Goal: Information Seeking & Learning: Learn about a topic

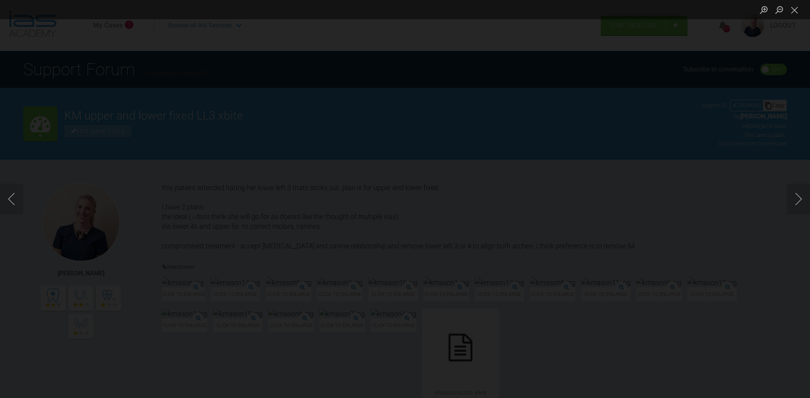
scroll to position [3112, 0]
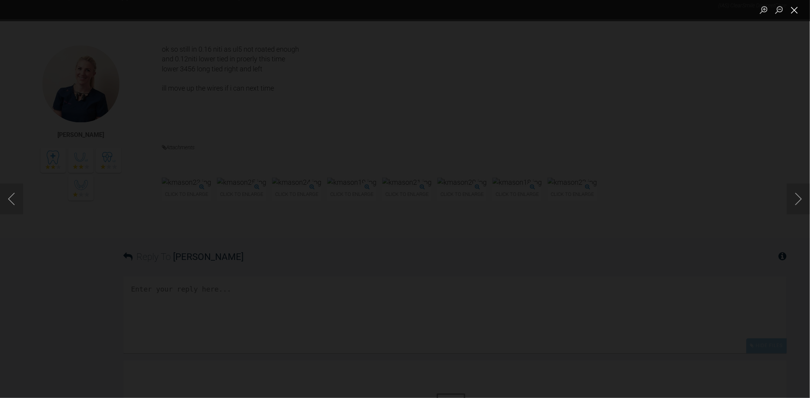
click at [798, 12] on button "Close lightbox" at bounding box center [794, 9] width 15 height 13
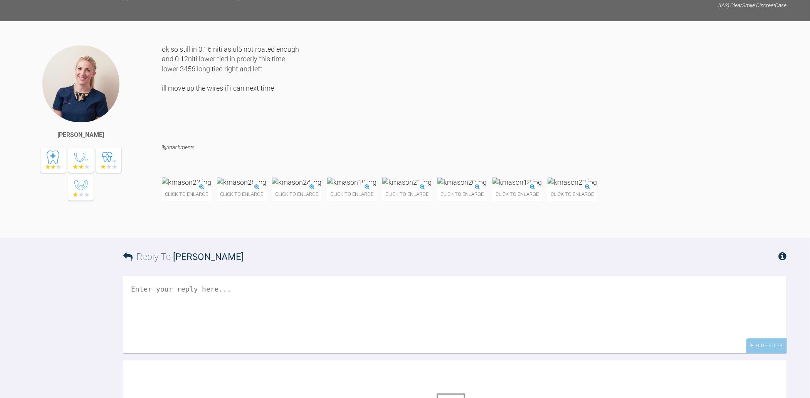
scroll to position [51, 0]
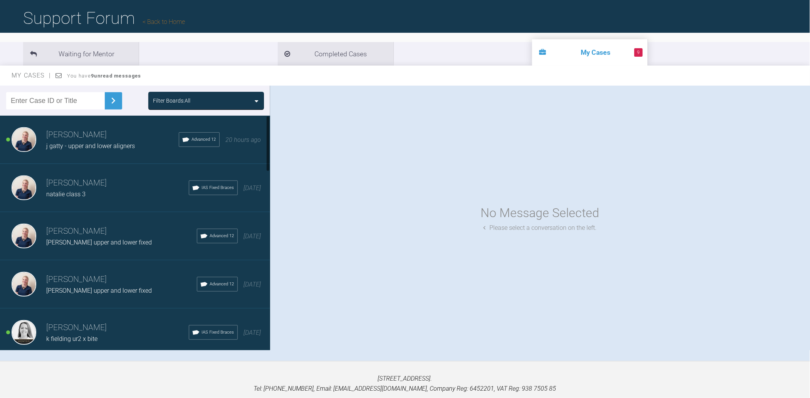
click at [87, 136] on h3 "[PERSON_NAME]" at bounding box center [112, 134] width 133 height 13
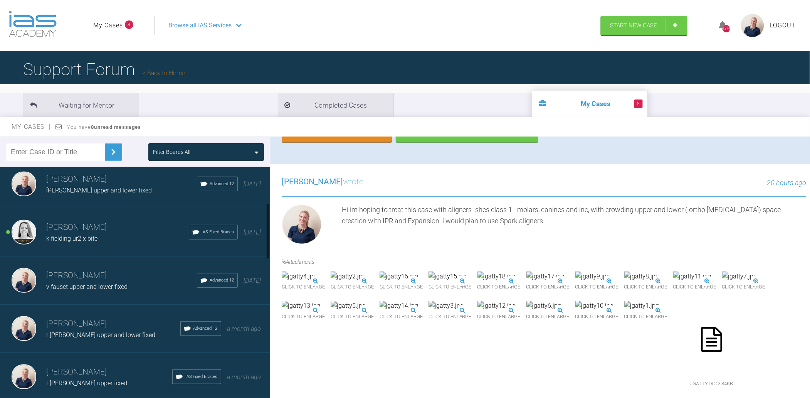
scroll to position [154, 0]
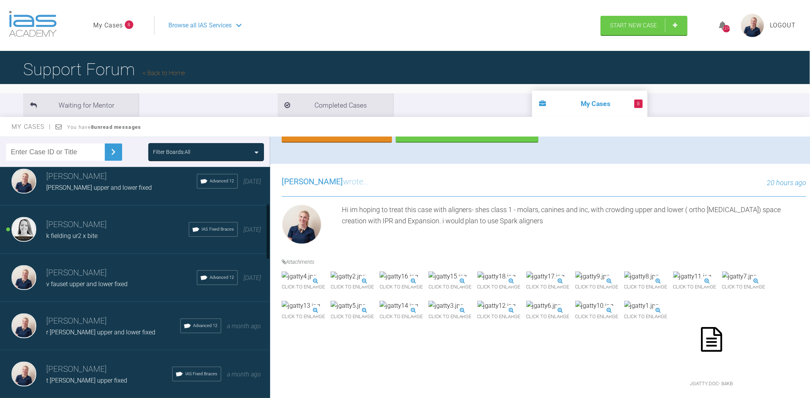
click at [67, 227] on h3 "[PERSON_NAME]" at bounding box center [117, 224] width 143 height 13
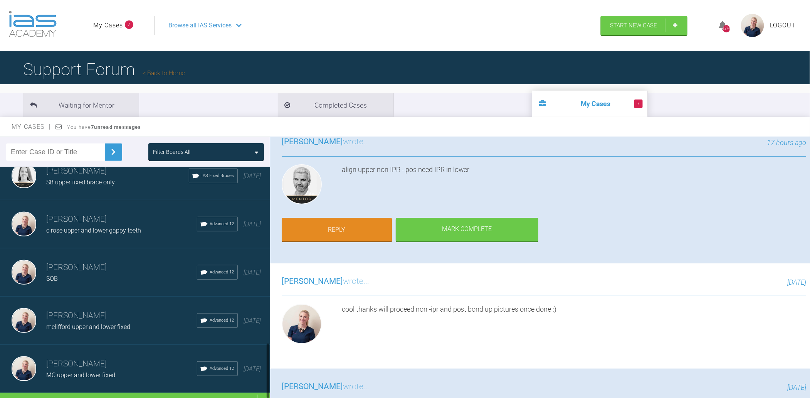
scroll to position [745, 0]
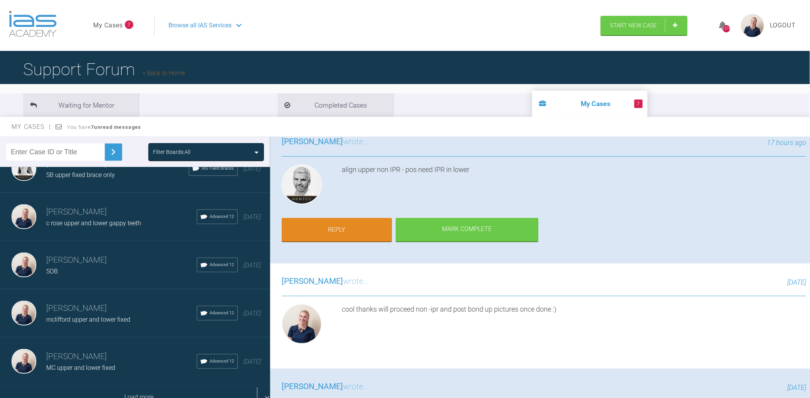
click at [138, 388] on div "Load more" at bounding box center [139, 398] width 278 height 24
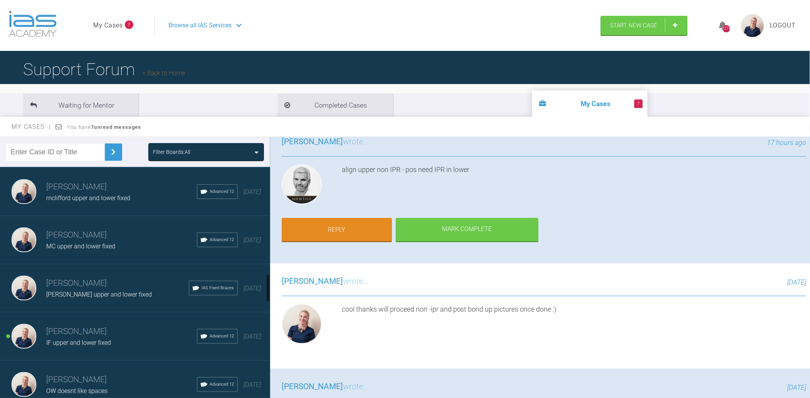
scroll to position [899, 0]
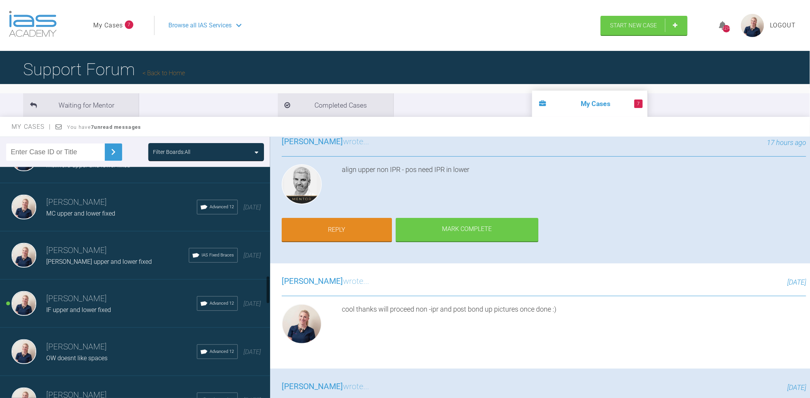
click at [101, 293] on h3 "[PERSON_NAME]" at bounding box center [121, 298] width 151 height 13
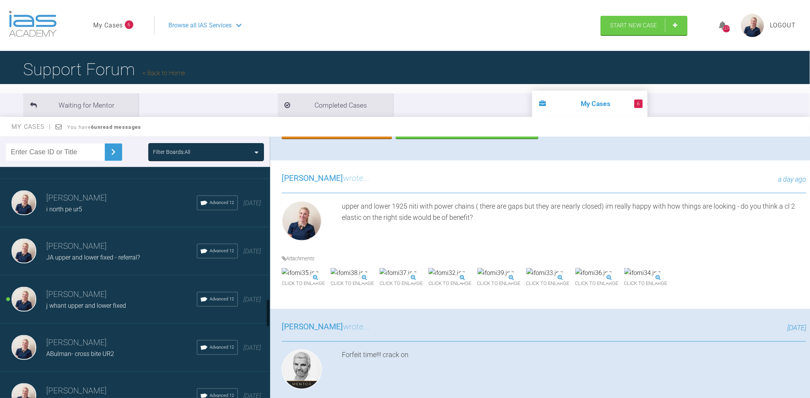
scroll to position [1105, 0]
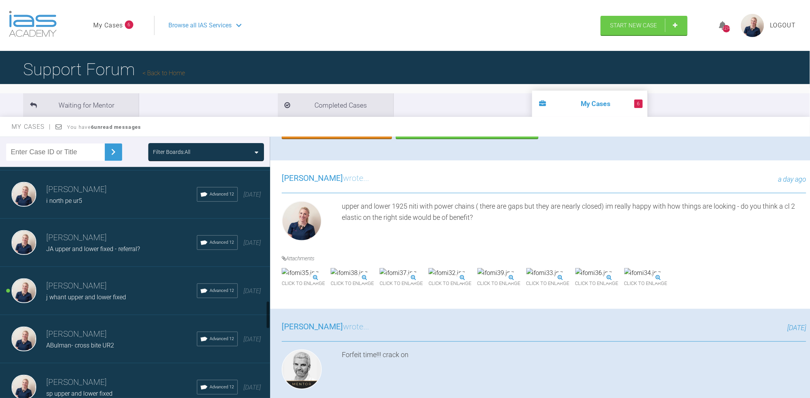
click at [94, 293] on span "j whant upper and lower fixed" at bounding box center [86, 296] width 80 height 7
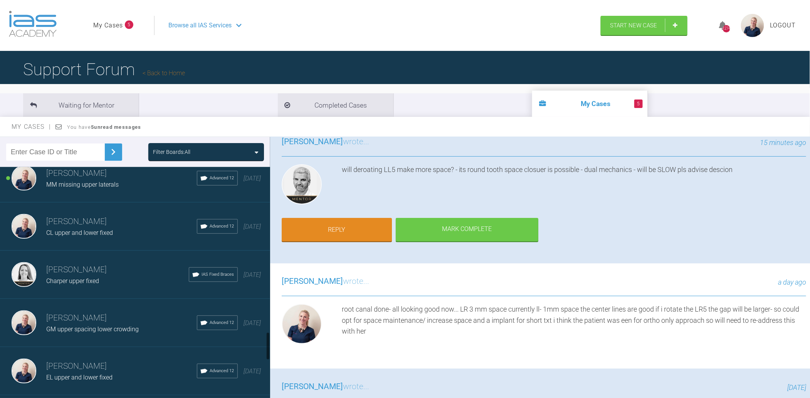
scroll to position [1311, 0]
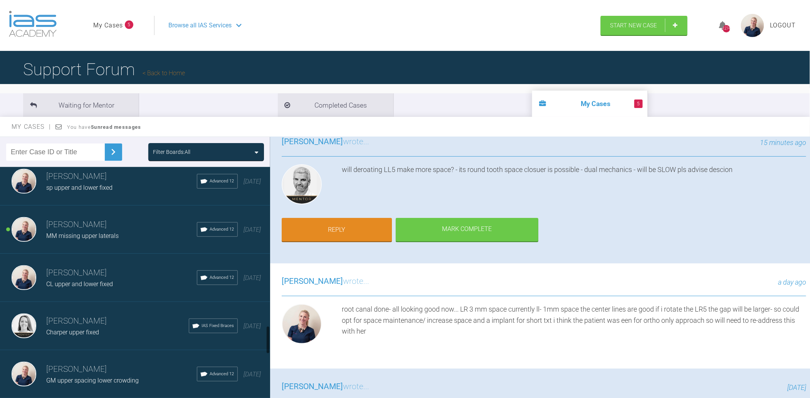
click at [101, 232] on span "MM missing upper laterals" at bounding box center [82, 235] width 72 height 7
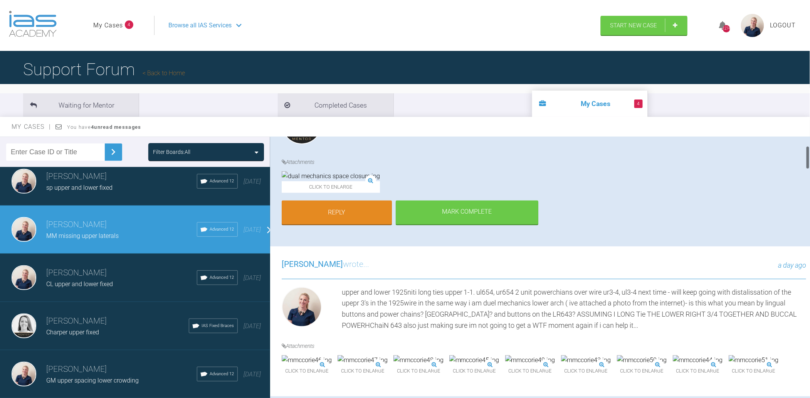
scroll to position [103, 0]
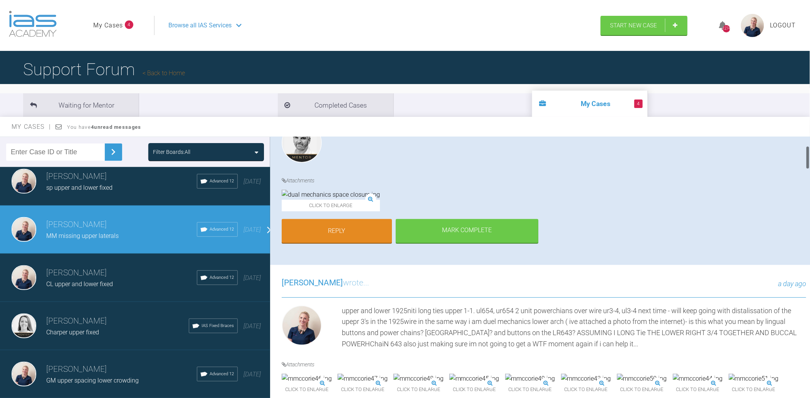
click at [322, 200] on img at bounding box center [331, 195] width 98 height 10
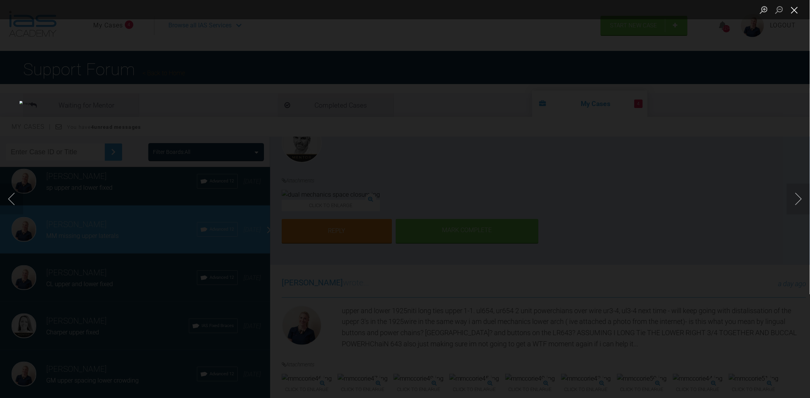
click at [797, 9] on button "Close lightbox" at bounding box center [794, 9] width 15 height 13
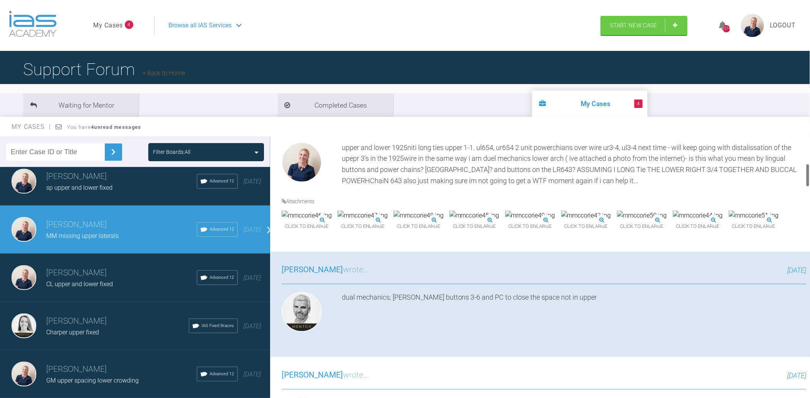
scroll to position [360, 0]
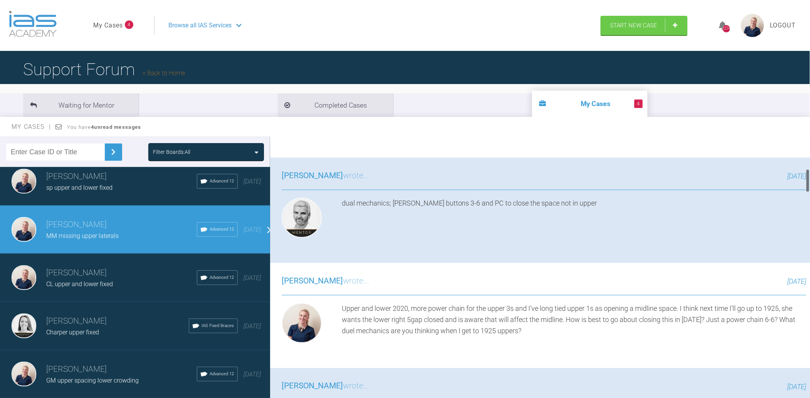
click at [729, 126] on img at bounding box center [754, 121] width 50 height 10
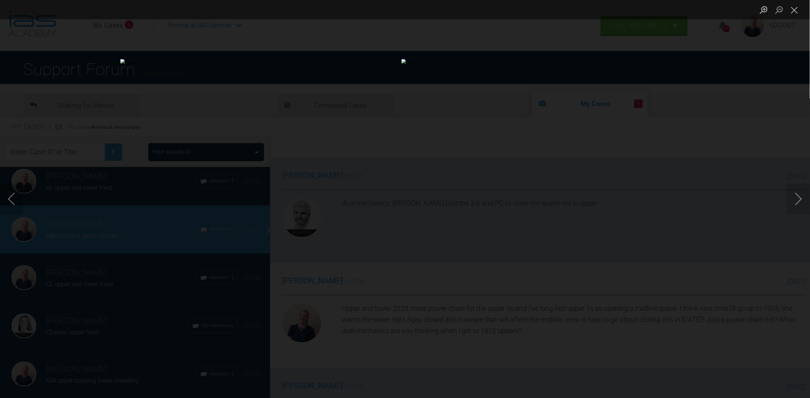
click at [122, 190] on img "Lightbox" at bounding box center [124, 199] width 570 height 280
click at [116, 197] on img "Lightbox" at bounding box center [124, 199] width 570 height 280
click at [800, 16] on button "Close lightbox" at bounding box center [794, 9] width 15 height 13
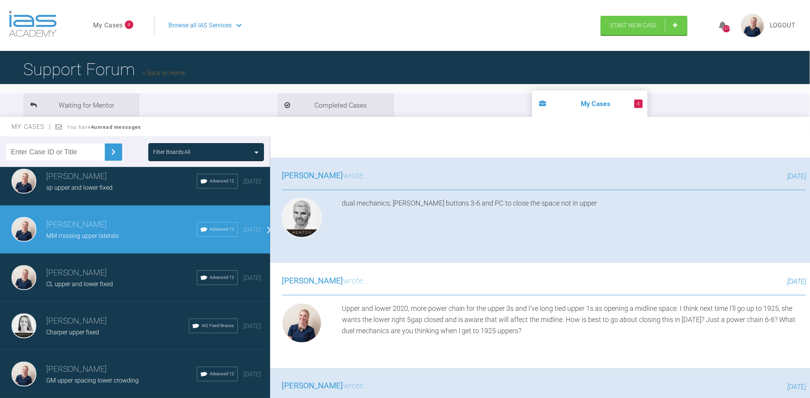
click at [673, 126] on img at bounding box center [698, 121] width 50 height 10
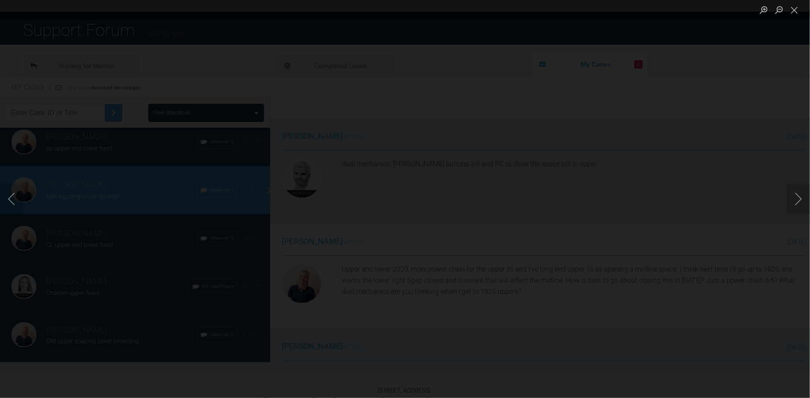
scroll to position [51, 0]
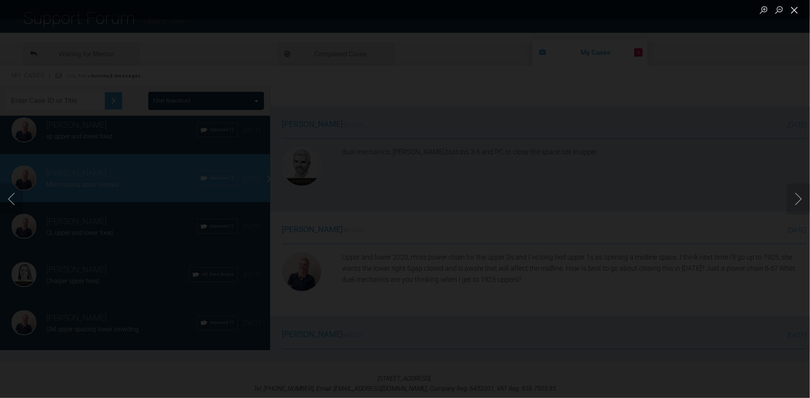
click at [798, 12] on button "Close lightbox" at bounding box center [794, 9] width 15 height 13
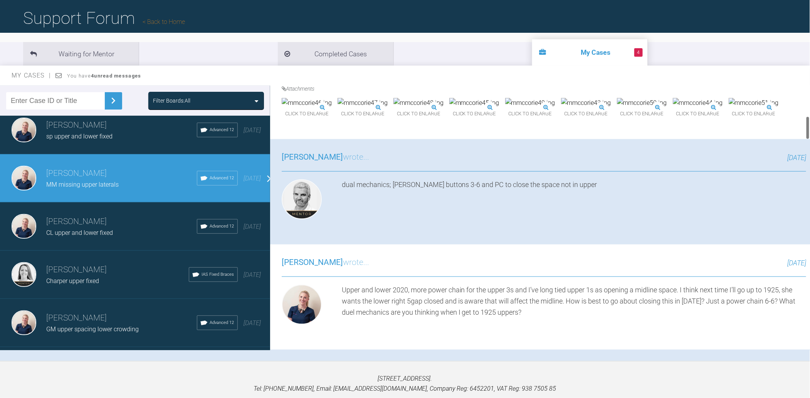
scroll to position [308, 0]
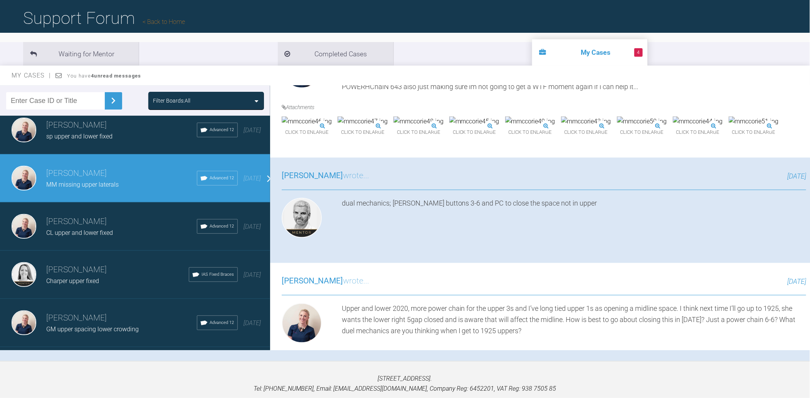
click at [500, 126] on img at bounding box center [475, 121] width 50 height 10
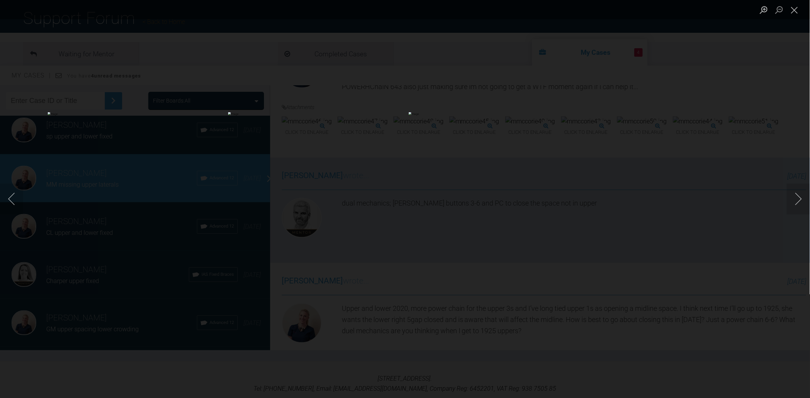
click at [409, 187] on img "Lightbox" at bounding box center [405, 199] width 354 height 174
click at [408, 187] on img "Lightbox" at bounding box center [405, 199] width 354 height 174
click at [797, 11] on button "Close lightbox" at bounding box center [794, 9] width 15 height 13
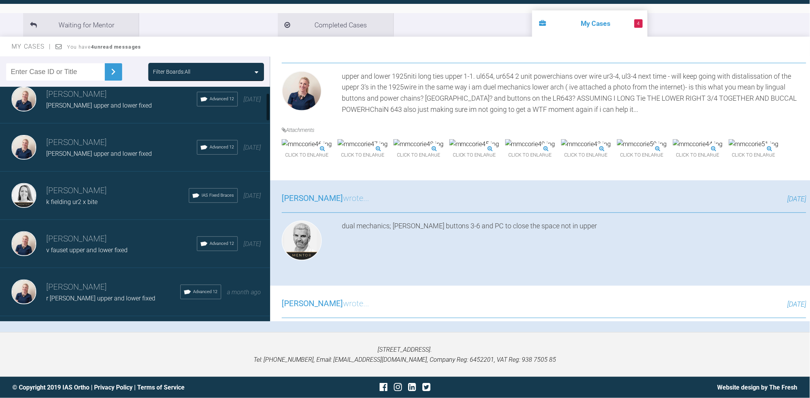
scroll to position [0, 0]
